Goal: Task Accomplishment & Management: Manage account settings

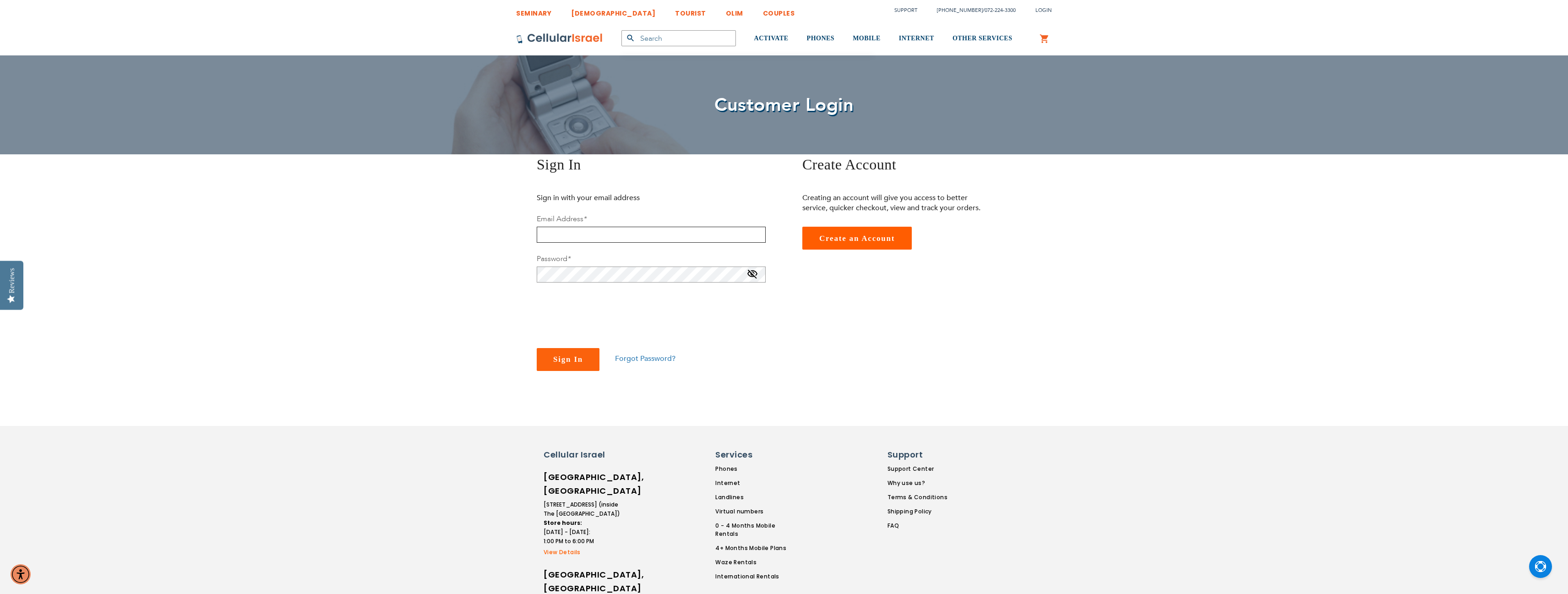
paste input "[EMAIL_ADDRESS][DOMAIN_NAME]"
type input "[EMAIL_ADDRESS][DOMAIN_NAME]"
checkbox input "true"
click at [565, 361] on span "Sign In" at bounding box center [567, 359] width 30 height 9
click at [754, 273] on span at bounding box center [753, 275] width 11 height 14
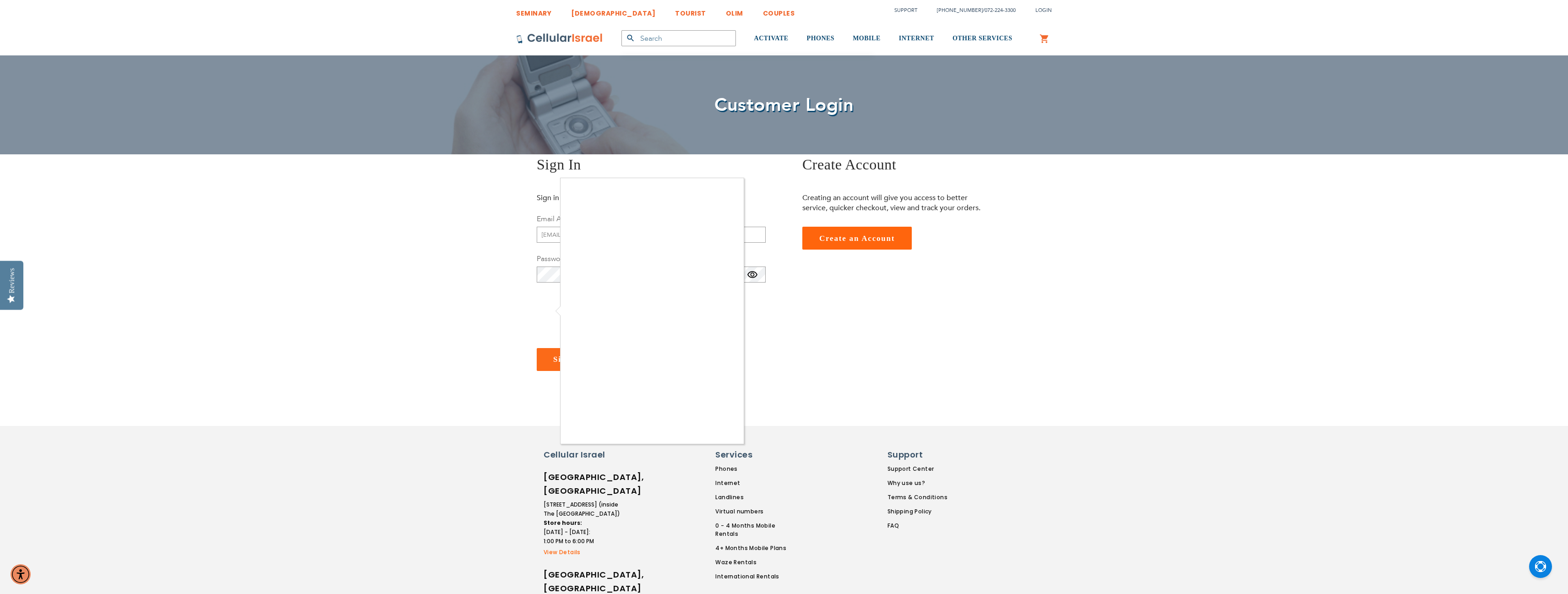
checkbox input "true"
click at [572, 359] on span "Sign In" at bounding box center [567, 359] width 30 height 9
type input "[EMAIL_ADDRESS][DOMAIN_NAME]"
checkbox input "true"
click at [562, 359] on span "Sign In" at bounding box center [567, 359] width 30 height 9
